Goal: Navigation & Orientation: Find specific page/section

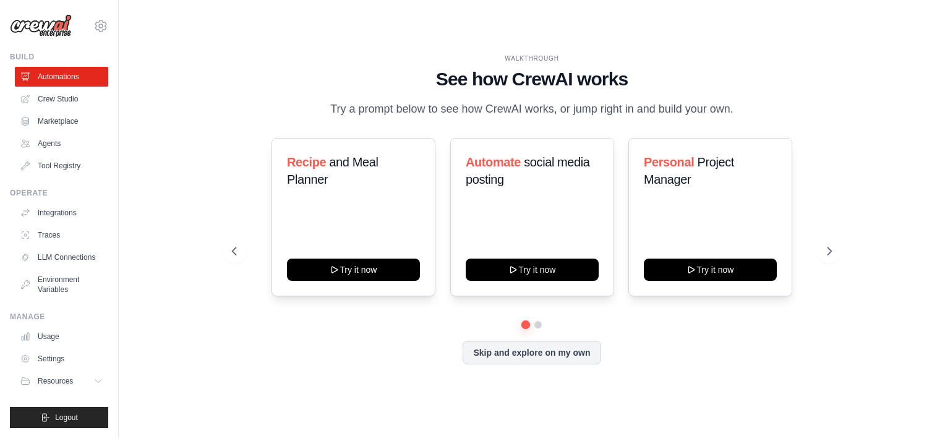
click at [208, 114] on div "WALKTHROUGH See how [PERSON_NAME] works Try a prompt below to see how [PERSON_N…" at bounding box center [532, 218] width 787 height 413
click at [49, 94] on link "Crew Studio" at bounding box center [62, 99] width 93 height 20
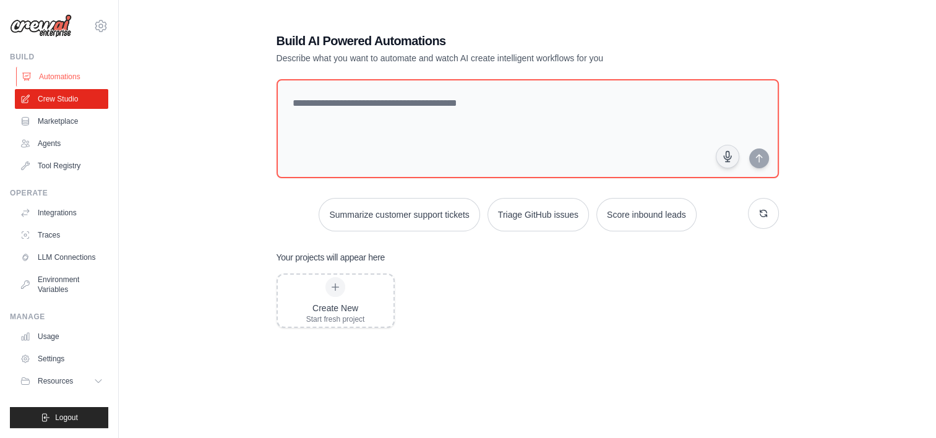
click at [48, 74] on link "Automations" at bounding box center [62, 77] width 93 height 20
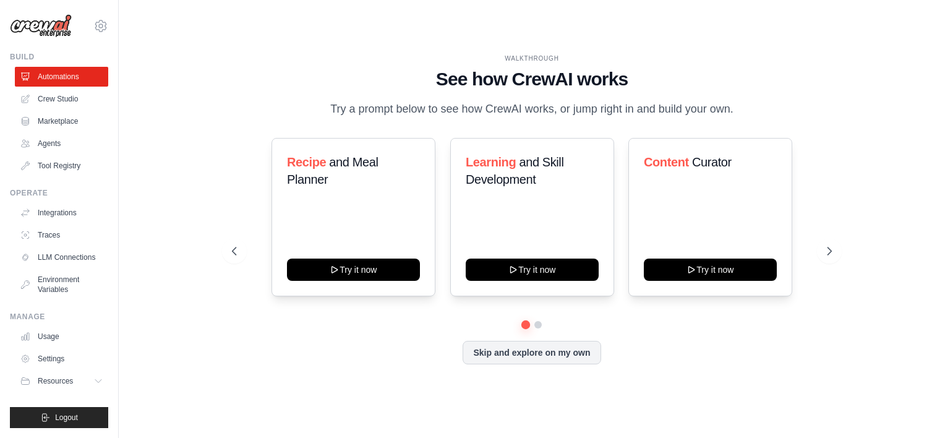
click at [218, 77] on div "WALKTHROUGH See how CrewAI works Try a prompt below to see how CrewAI works, or…" at bounding box center [532, 219] width 630 height 330
